Goal: Entertainment & Leisure: Browse casually

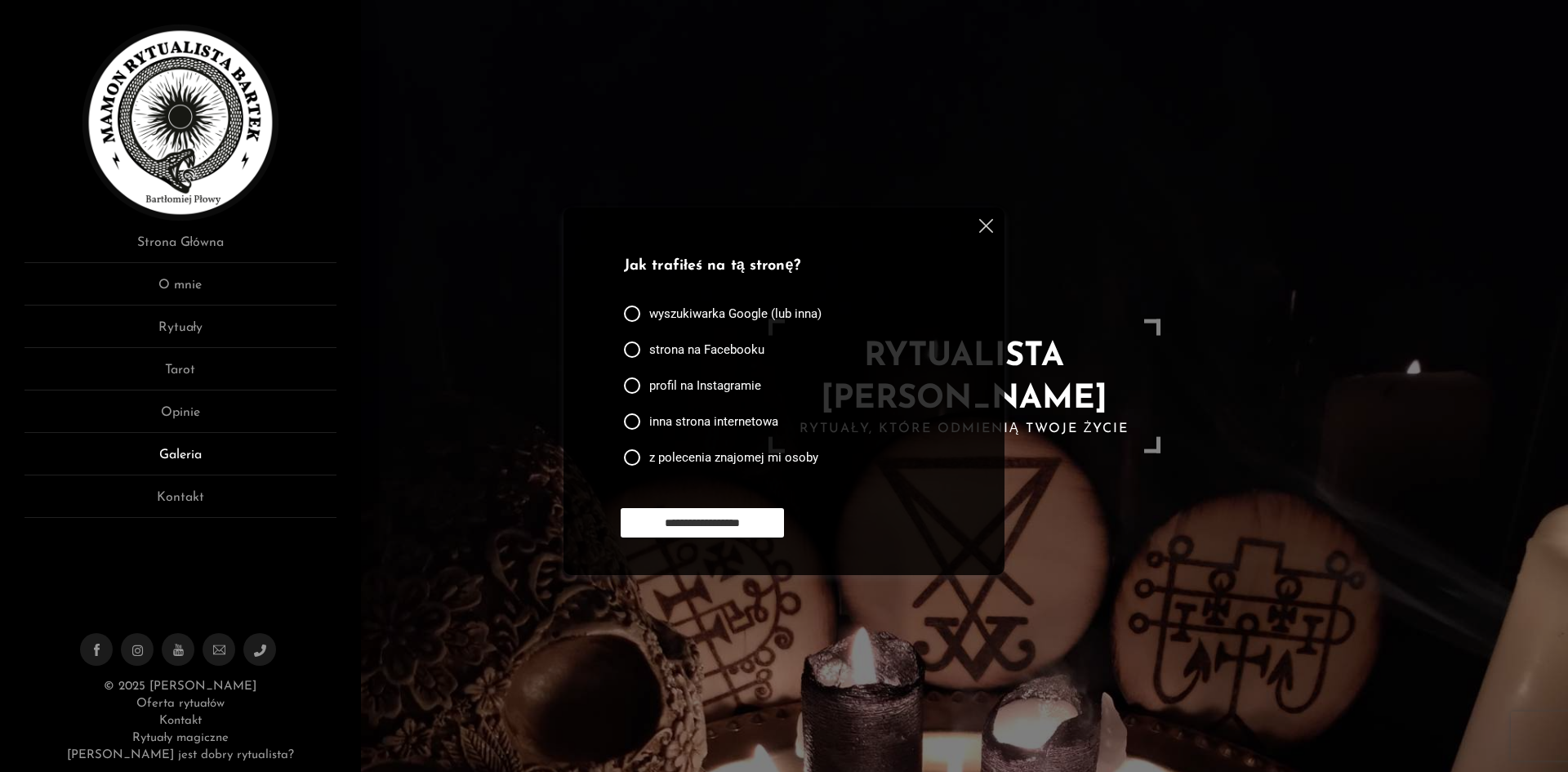
click at [192, 454] on link "Galeria" at bounding box center [180, 460] width 312 height 30
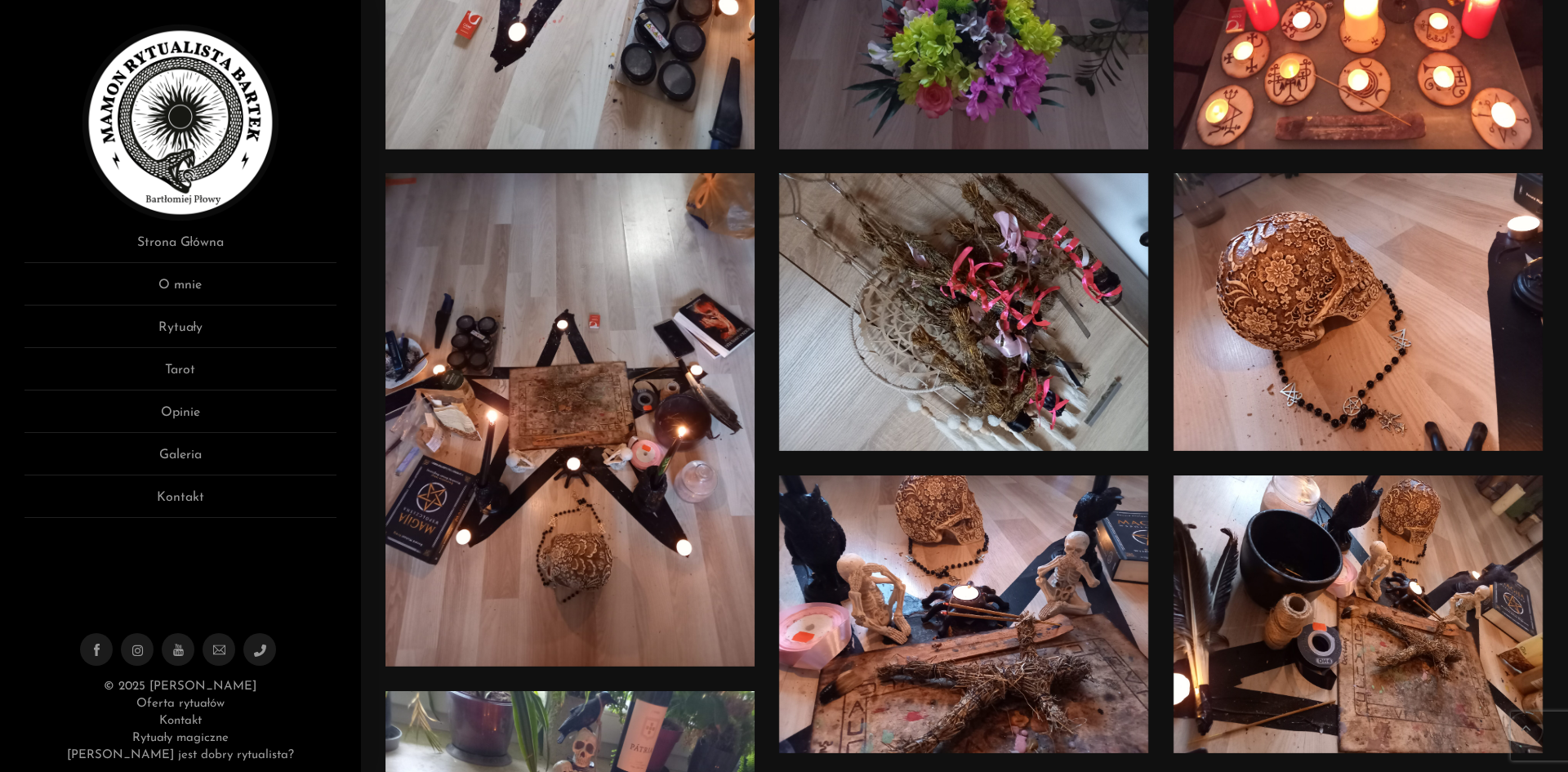
scroll to position [327, 0]
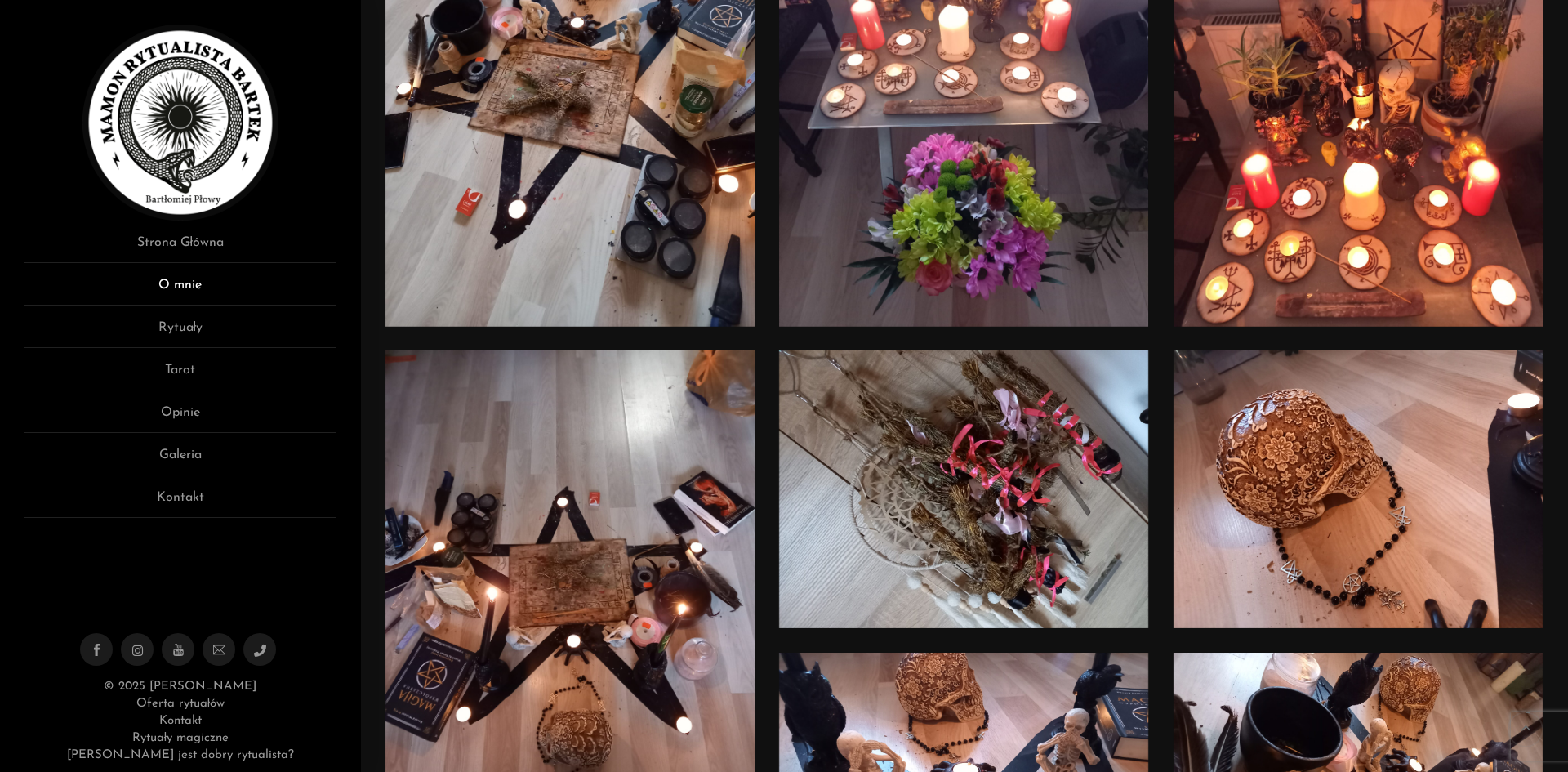
click at [177, 287] on link "O mnie" at bounding box center [180, 290] width 312 height 30
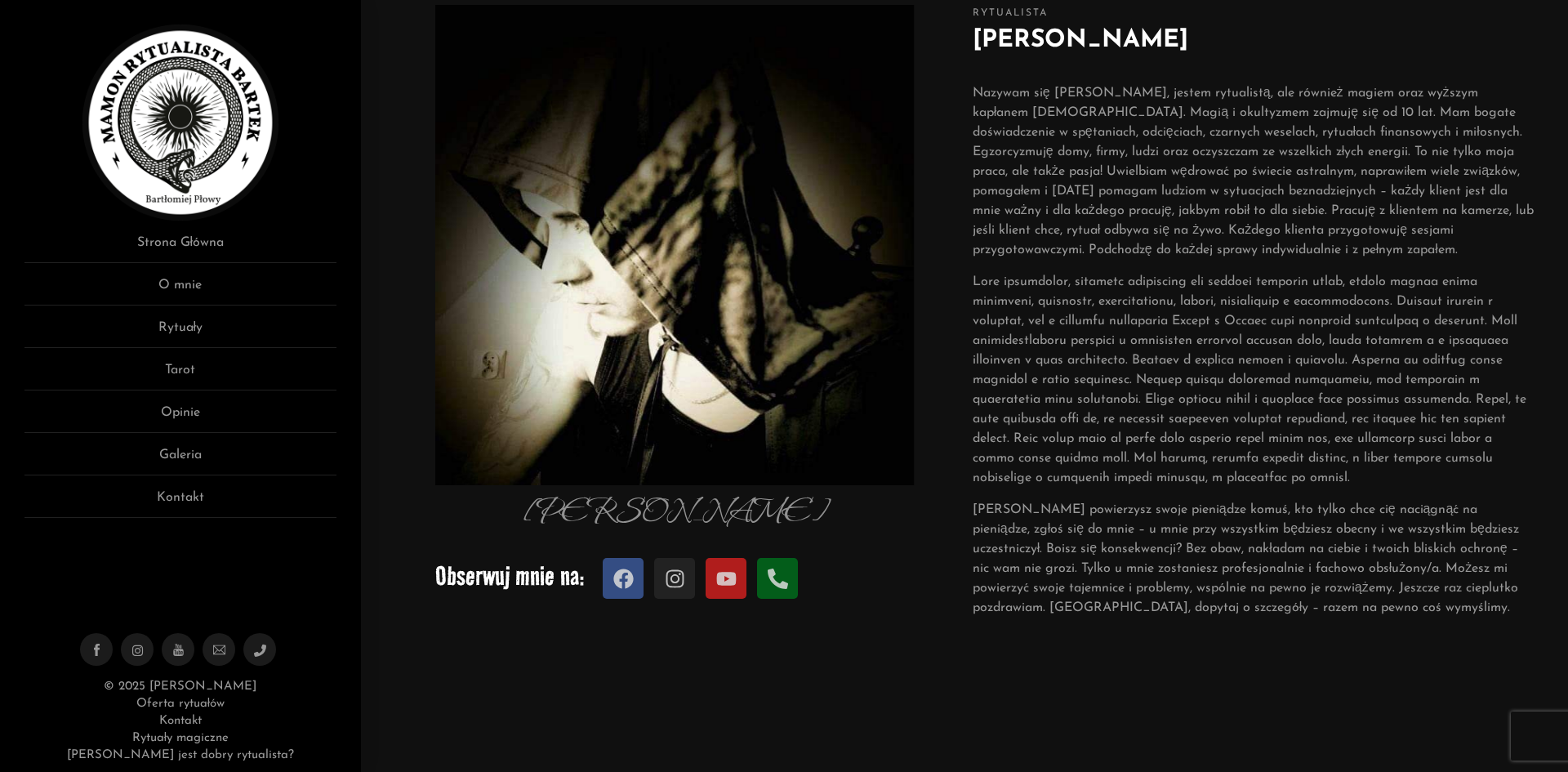
scroll to position [164, 0]
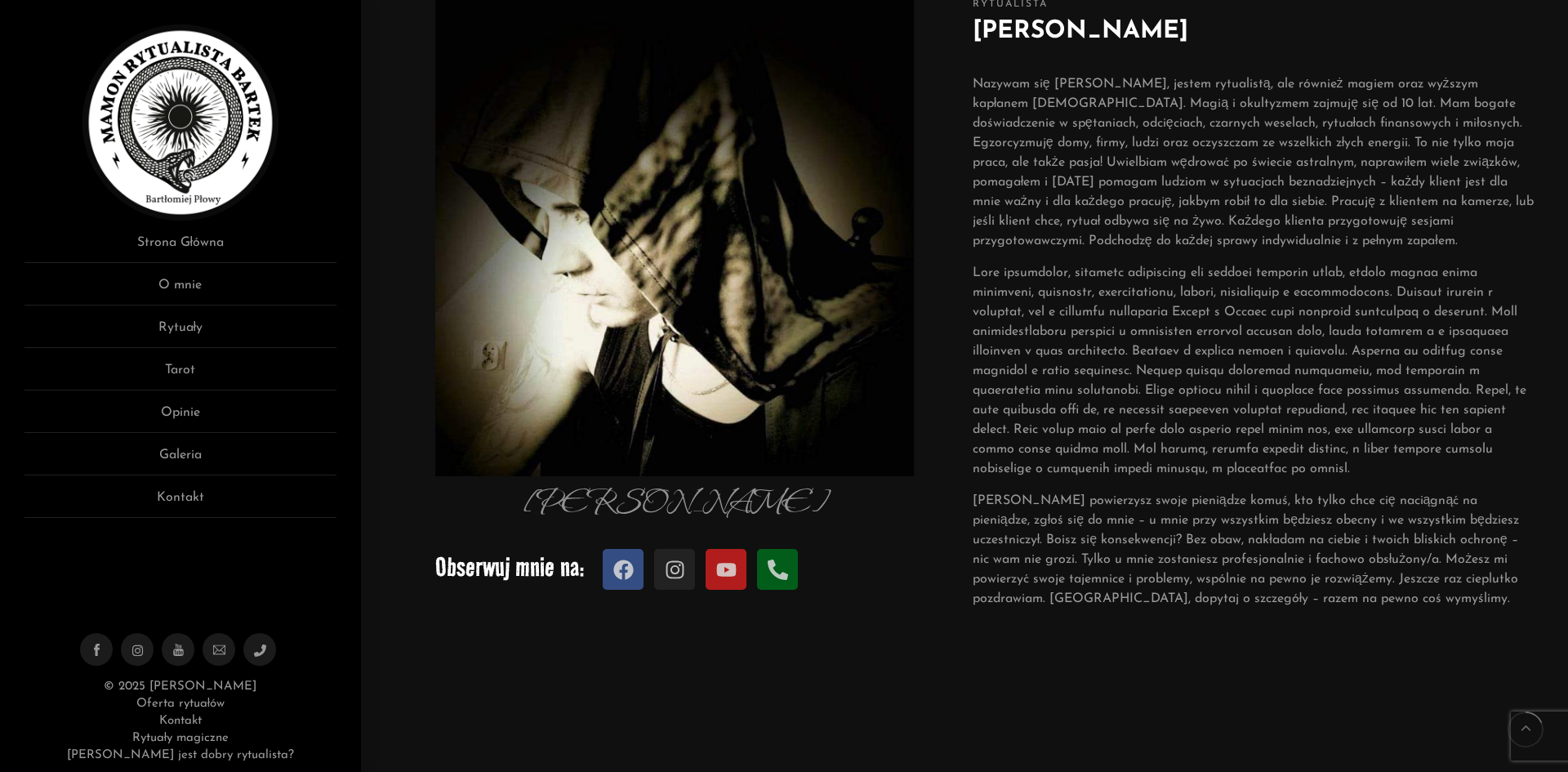
click at [195, 444] on ul "Strona Główna O mnie Rytuały Tarot Opinie Galeria Kontakt" at bounding box center [180, 375] width 312 height 285
click at [195, 452] on link "Galeria" at bounding box center [180, 460] width 312 height 30
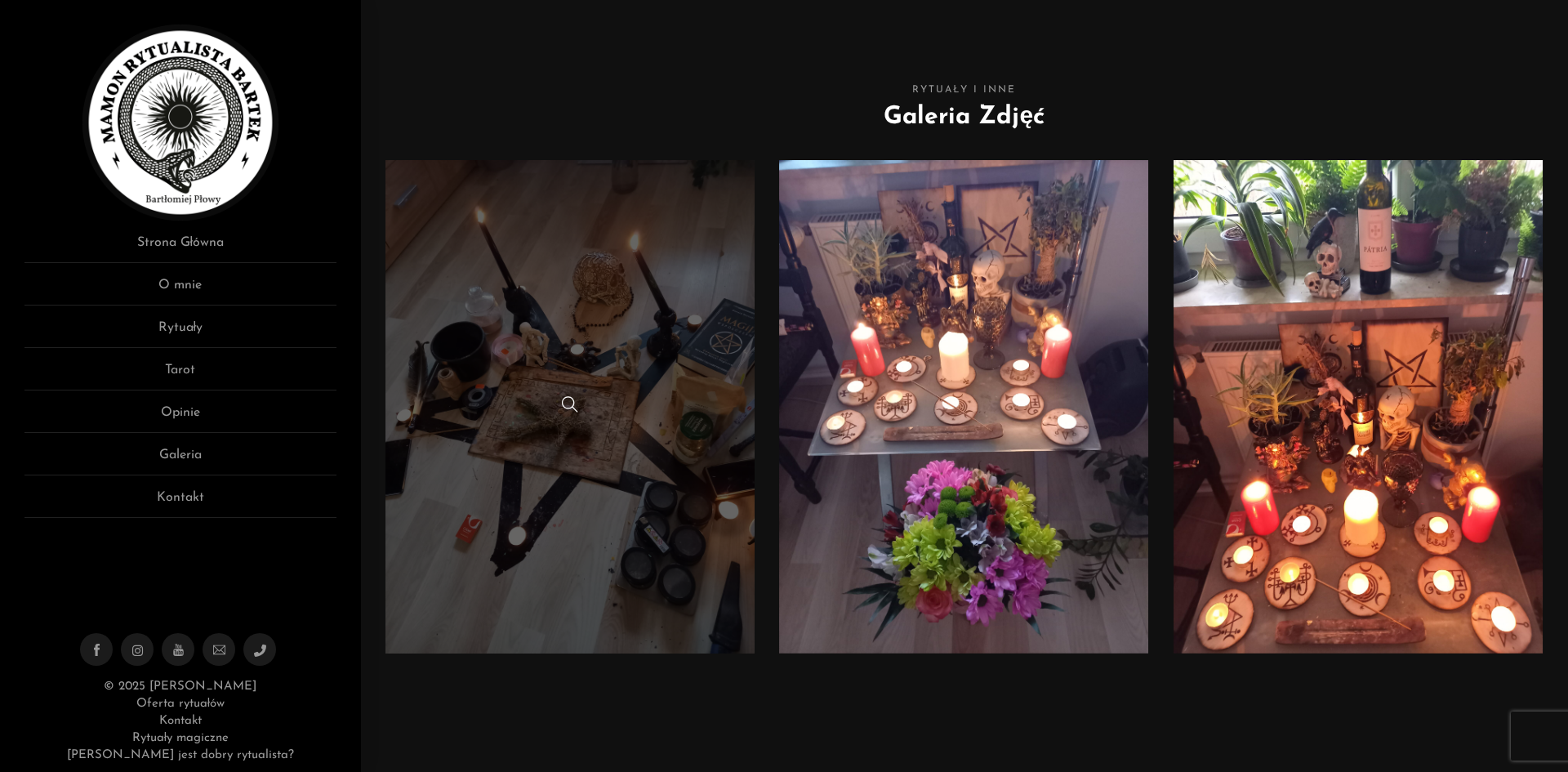
click at [749, 389] on link at bounding box center [570, 407] width 370 height 493
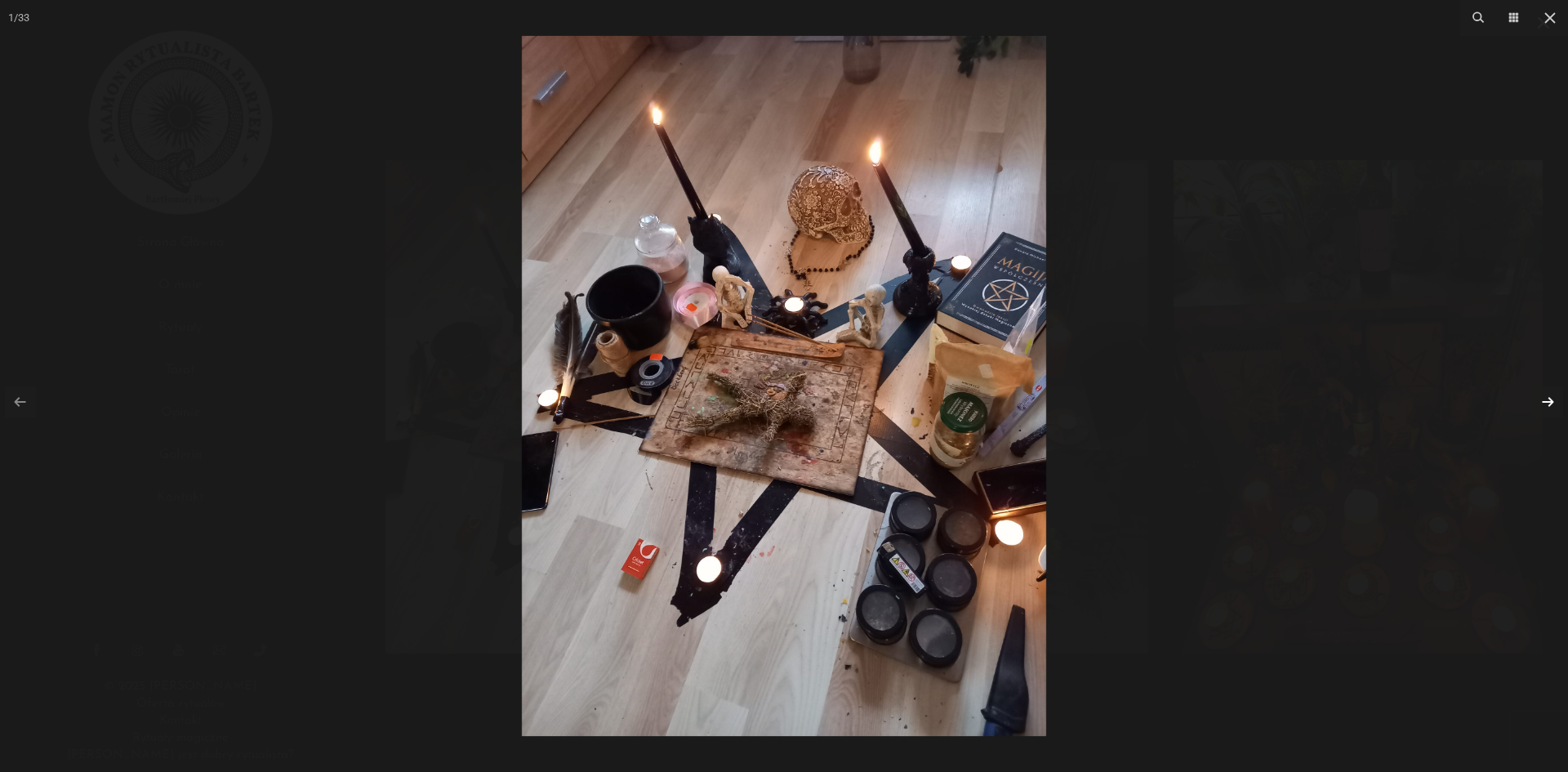
click at [1545, 399] on link at bounding box center [1547, 401] width 31 height 31
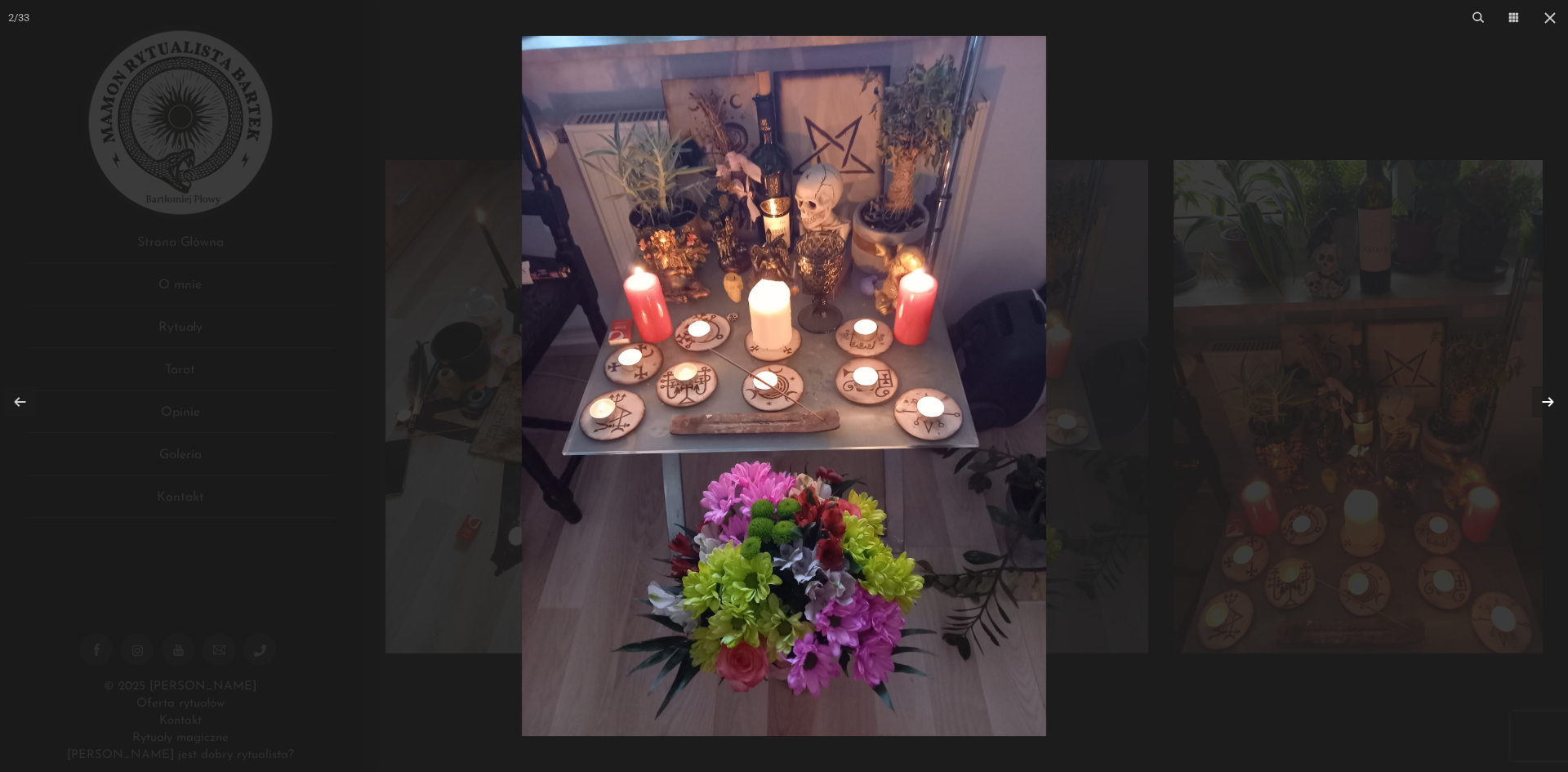
click at [1547, 399] on link at bounding box center [1547, 401] width 31 height 31
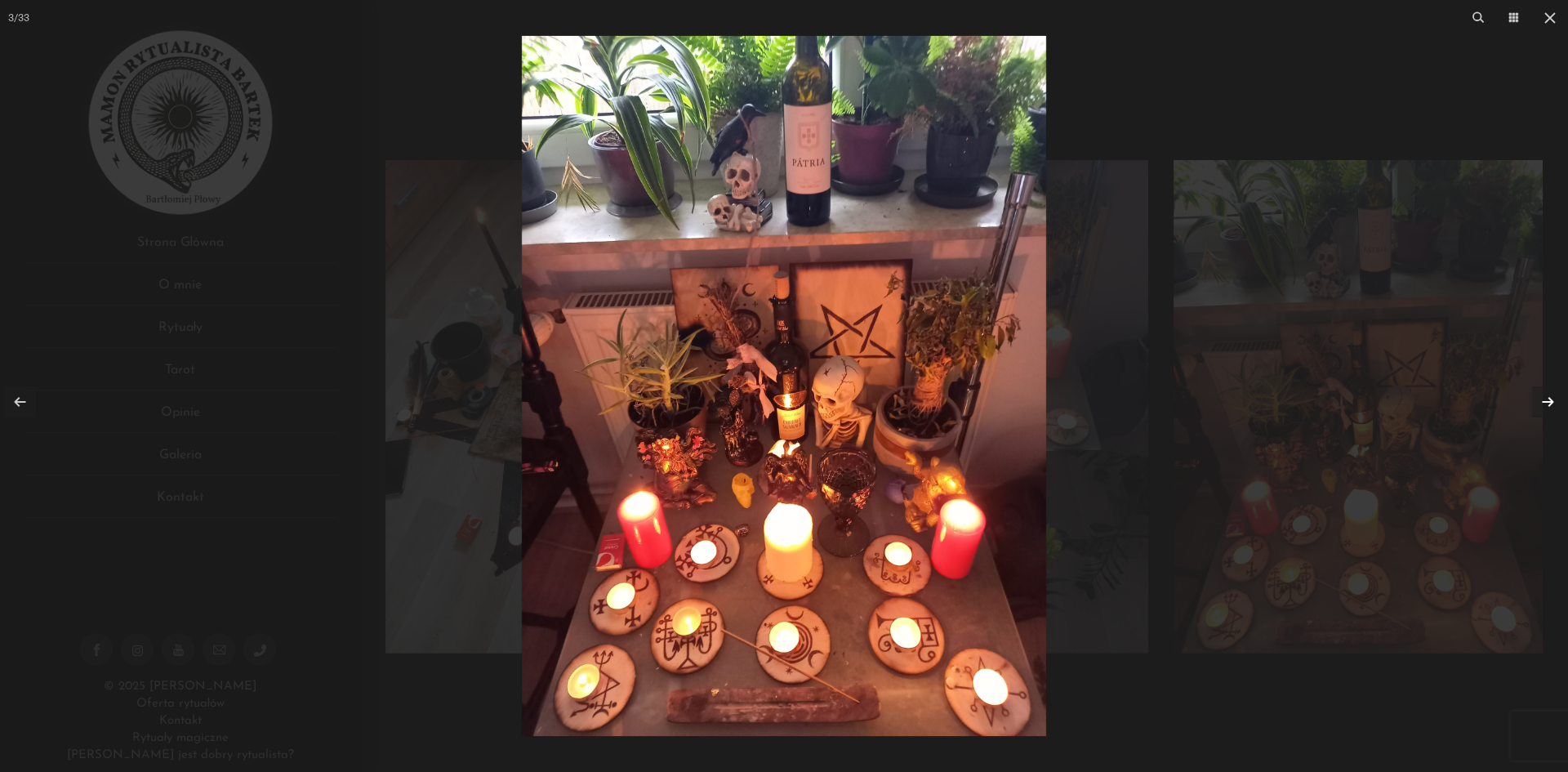
click at [1544, 397] on link at bounding box center [1547, 401] width 31 height 31
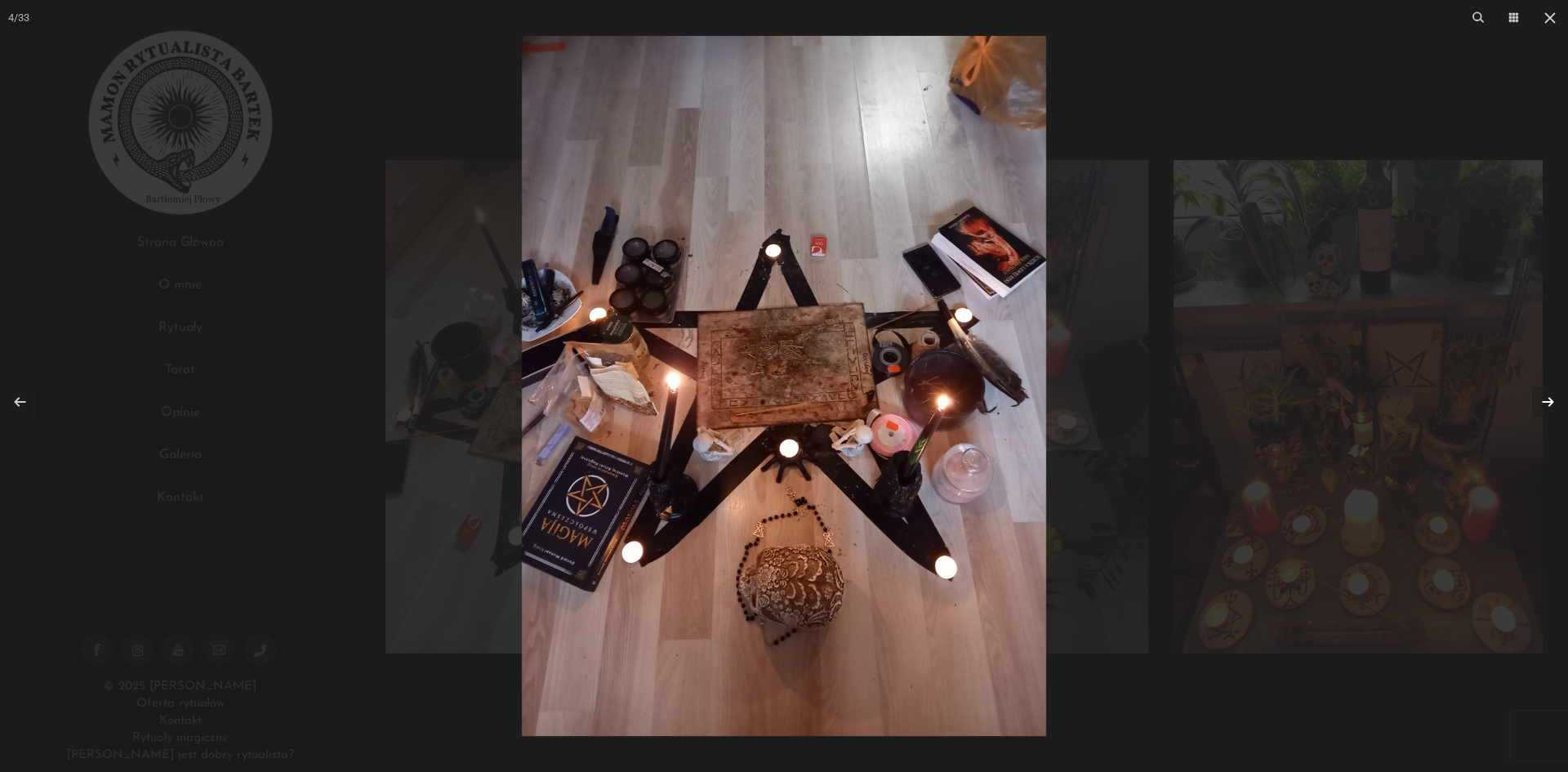
click at [795, 521] on img at bounding box center [784, 386] width 525 height 700
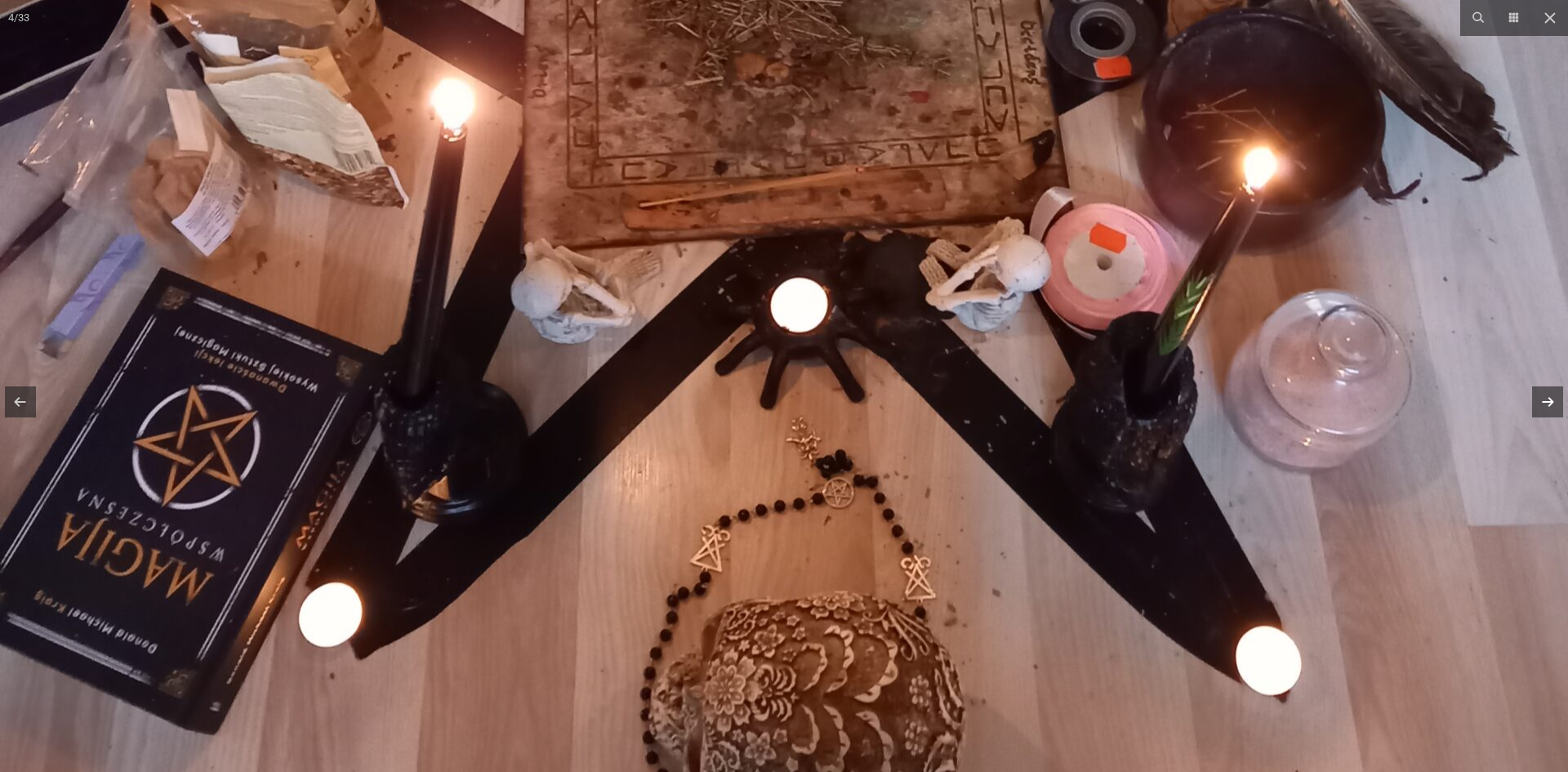
click at [795, 521] on img at bounding box center [784, 119] width 1568 height 2091
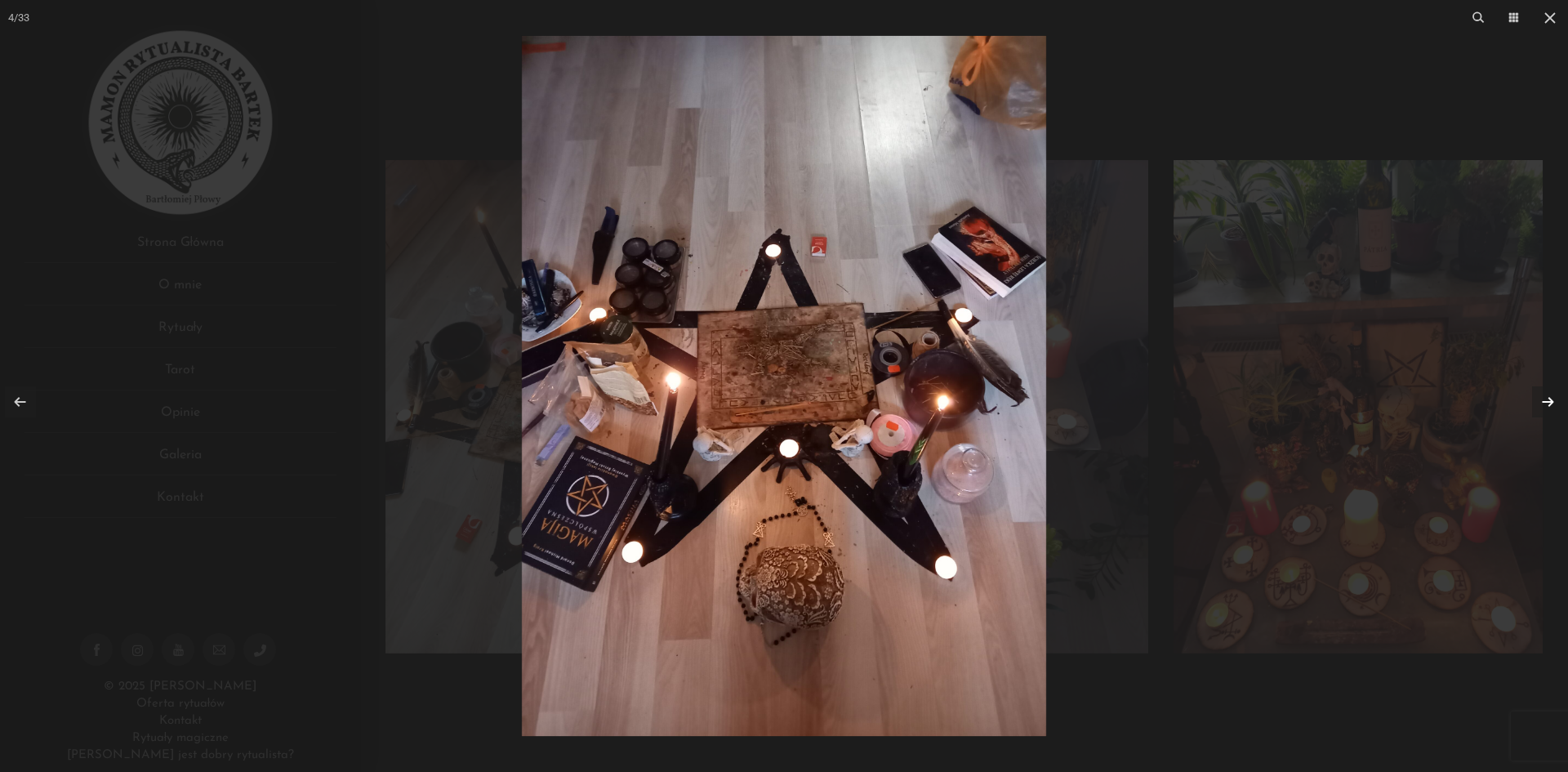
click at [795, 521] on img at bounding box center [784, 386] width 525 height 700
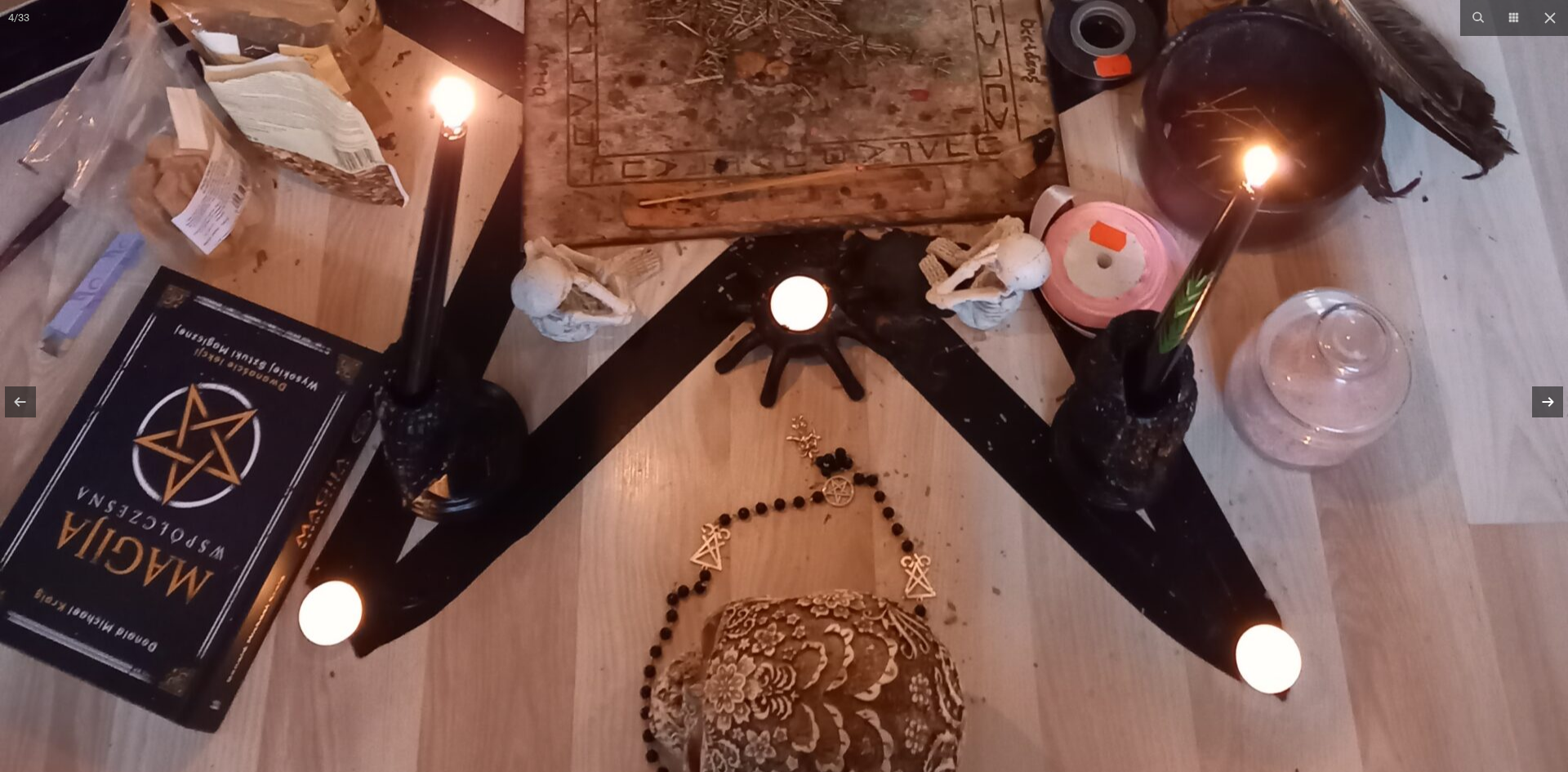
click at [870, 292] on img at bounding box center [784, 117] width 1568 height 2091
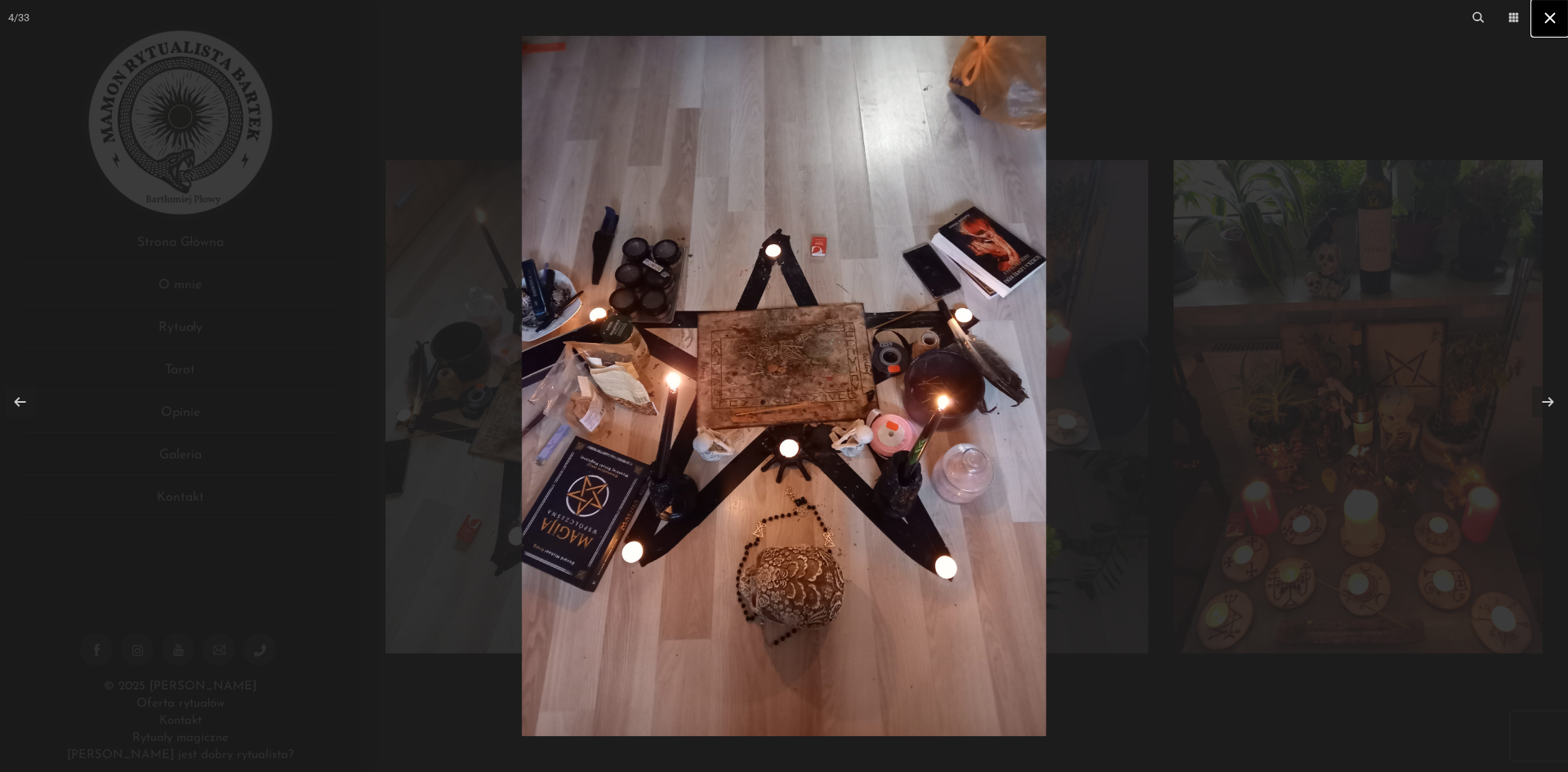
click at [1556, 22] on icon at bounding box center [1550, 18] width 19 height 19
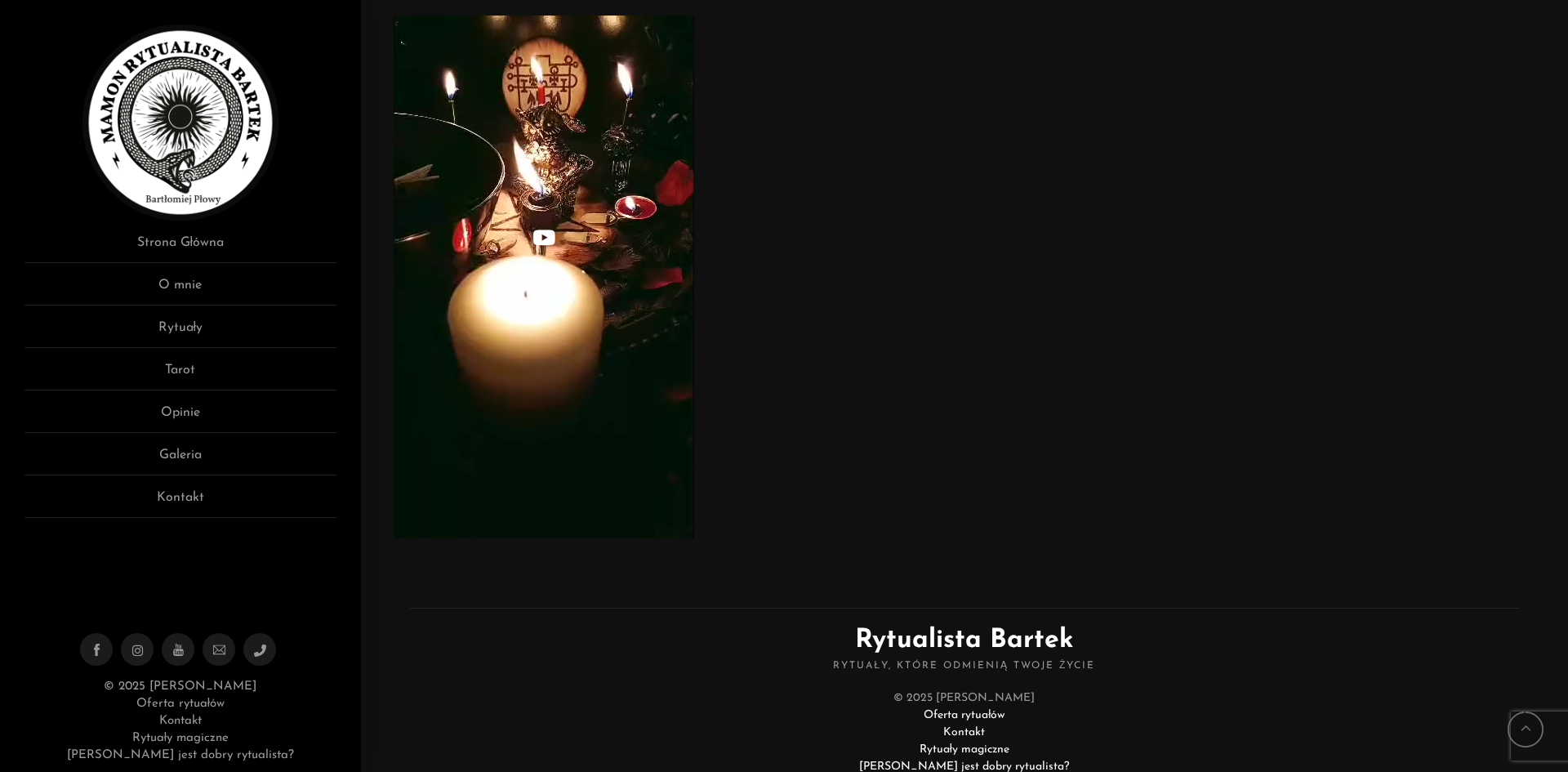
scroll to position [7504, 0]
